Goal: Information Seeking & Learning: Learn about a topic

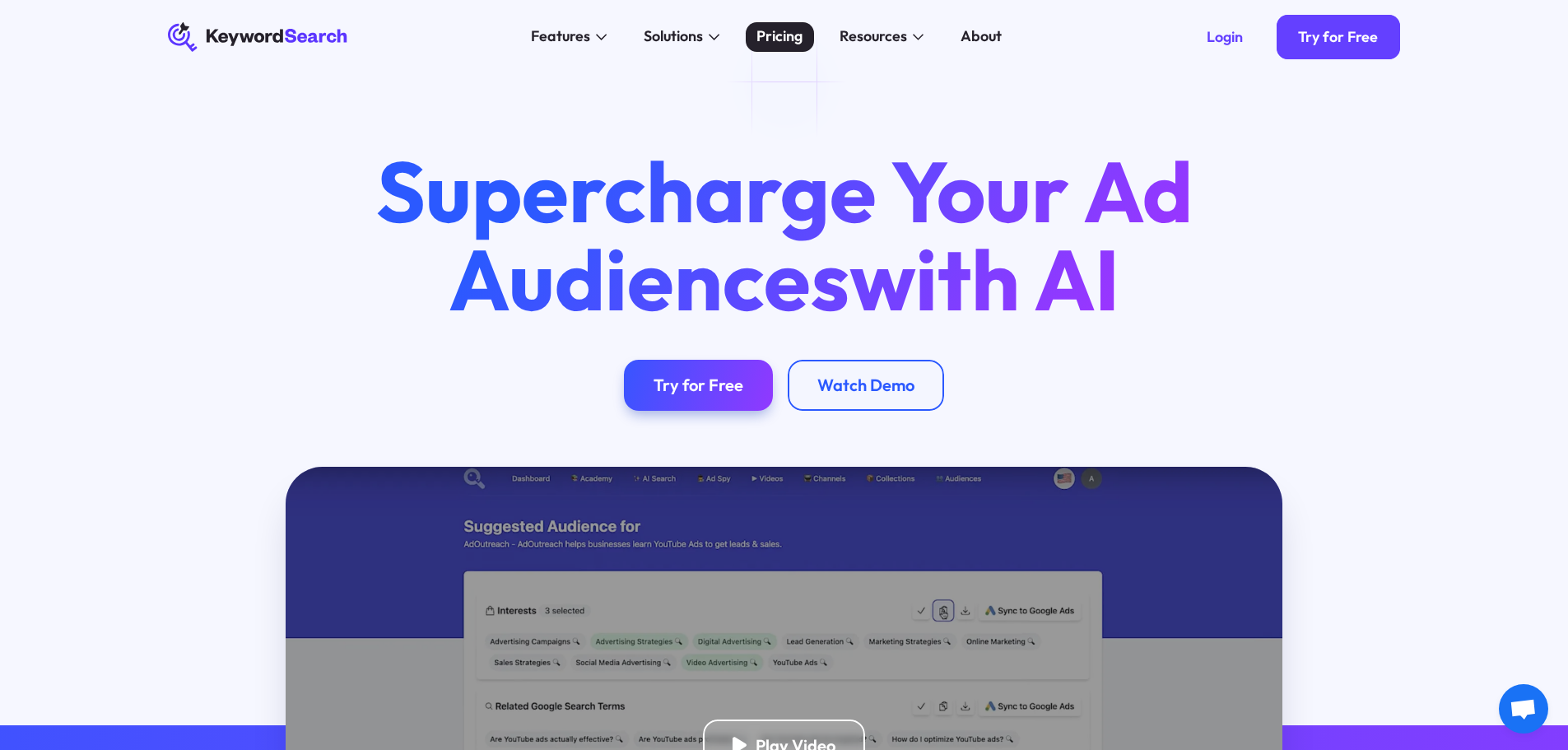
click at [788, 49] on link "Pricing" at bounding box center [780, 37] width 68 height 30
